Goal: Transaction & Acquisition: Purchase product/service

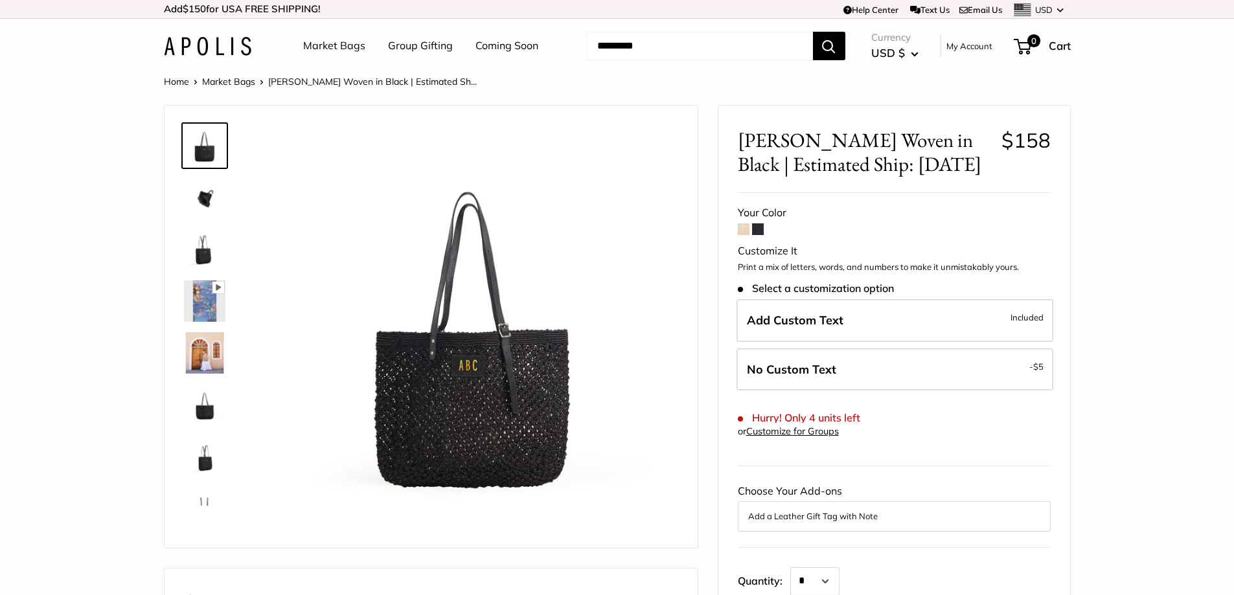
scroll to position [65, 0]
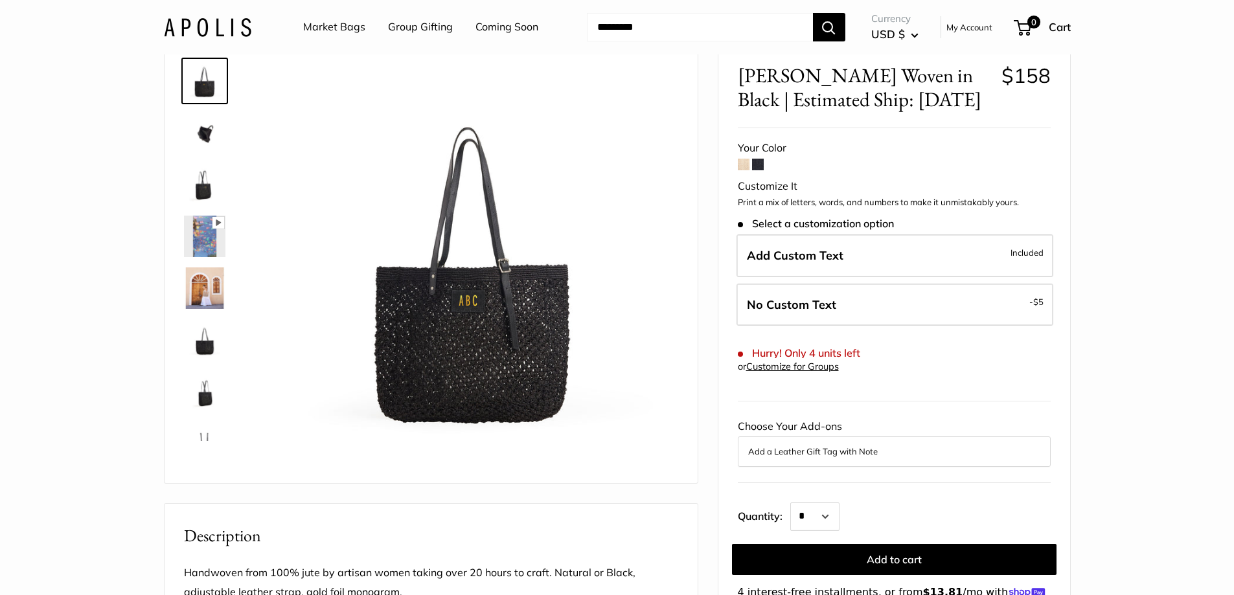
click at [746, 166] on span at bounding box center [744, 165] width 12 height 12
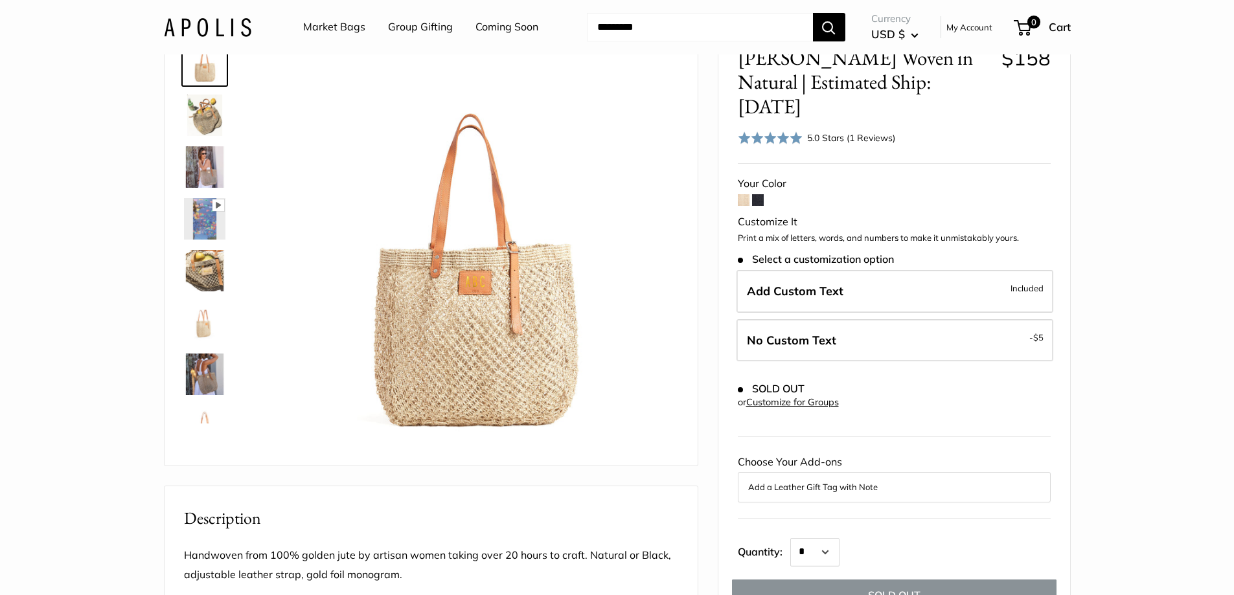
scroll to position [65, 0]
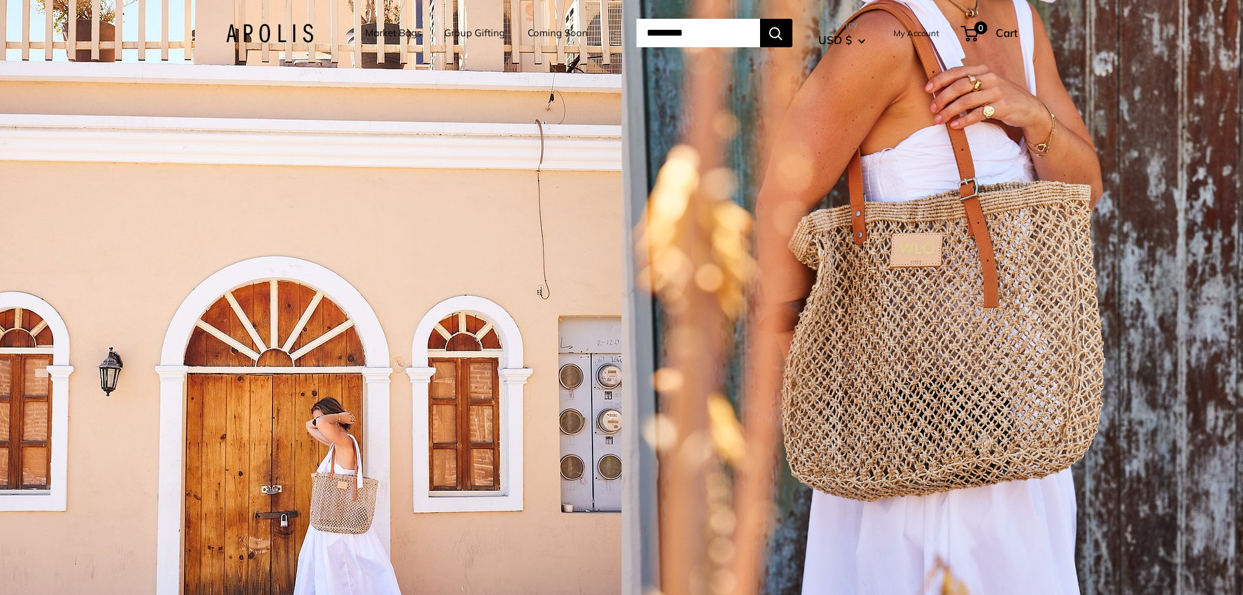
click at [393, 32] on link "Market Bags" at bounding box center [393, 33] width 56 height 18
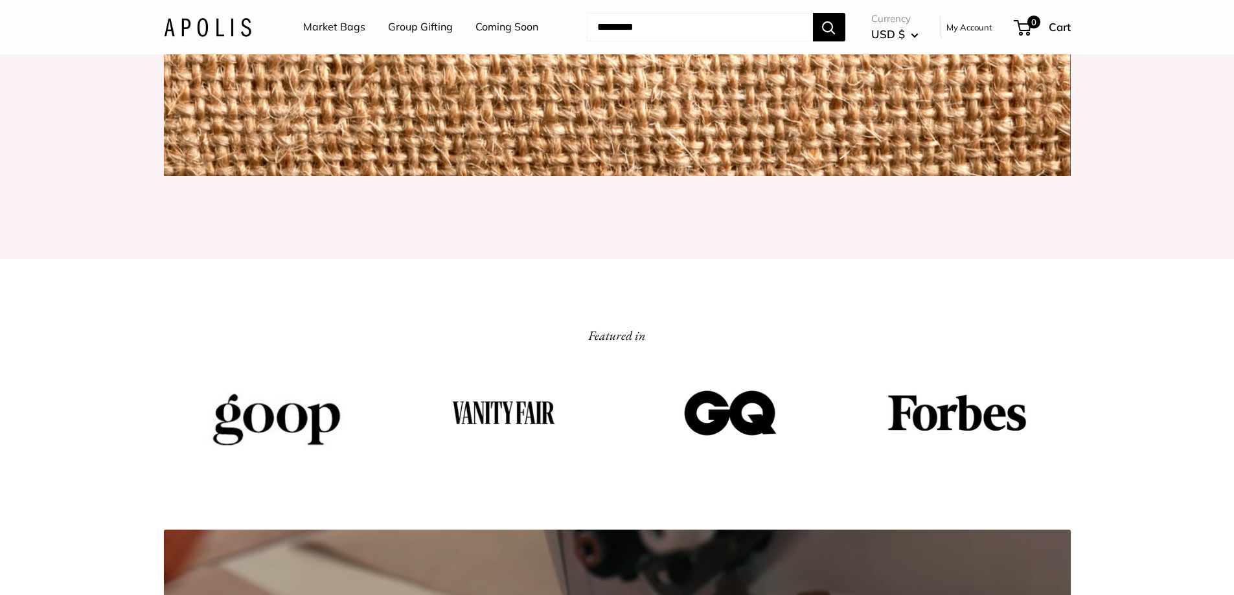
scroll to position [2461, 0]
